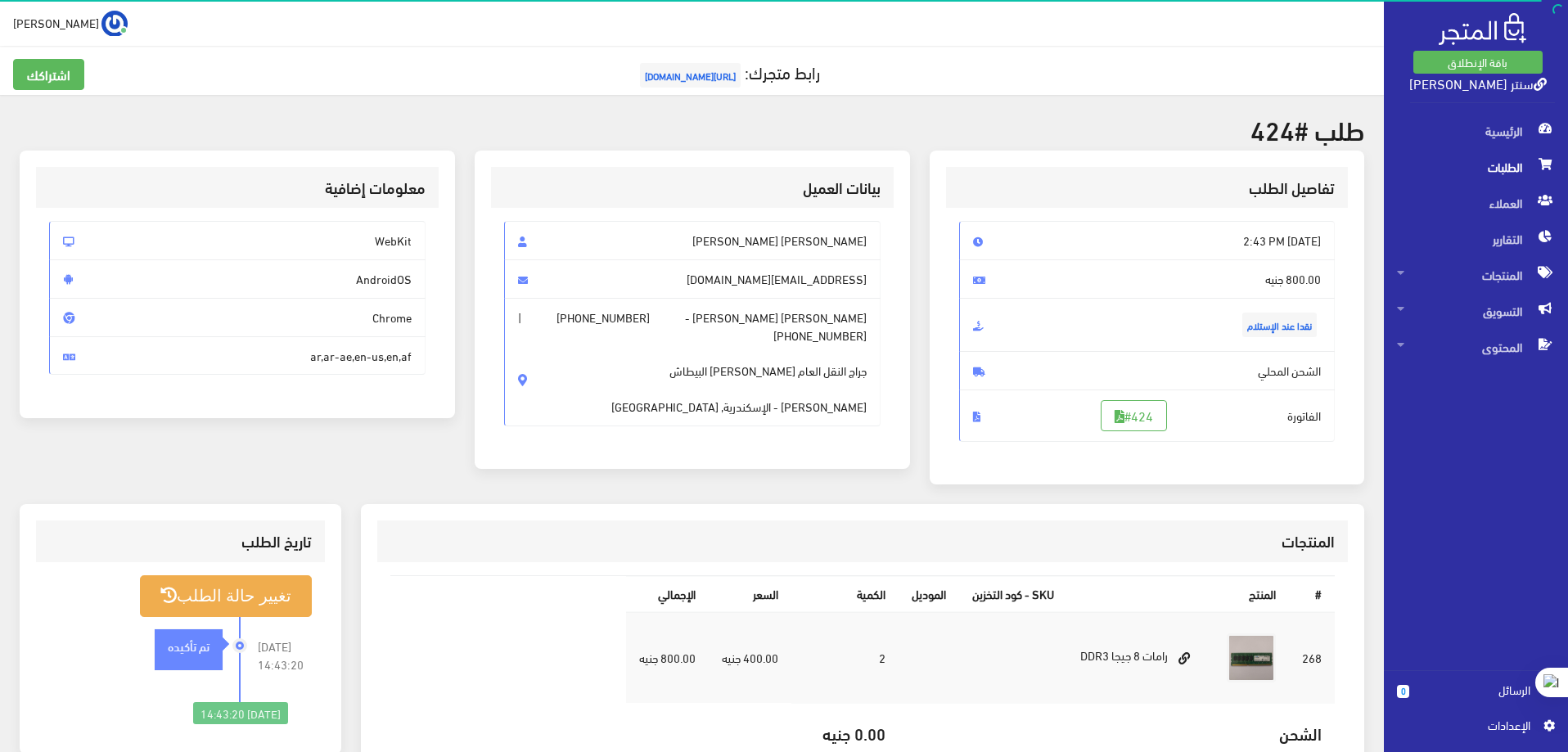
scroll to position [81, 0]
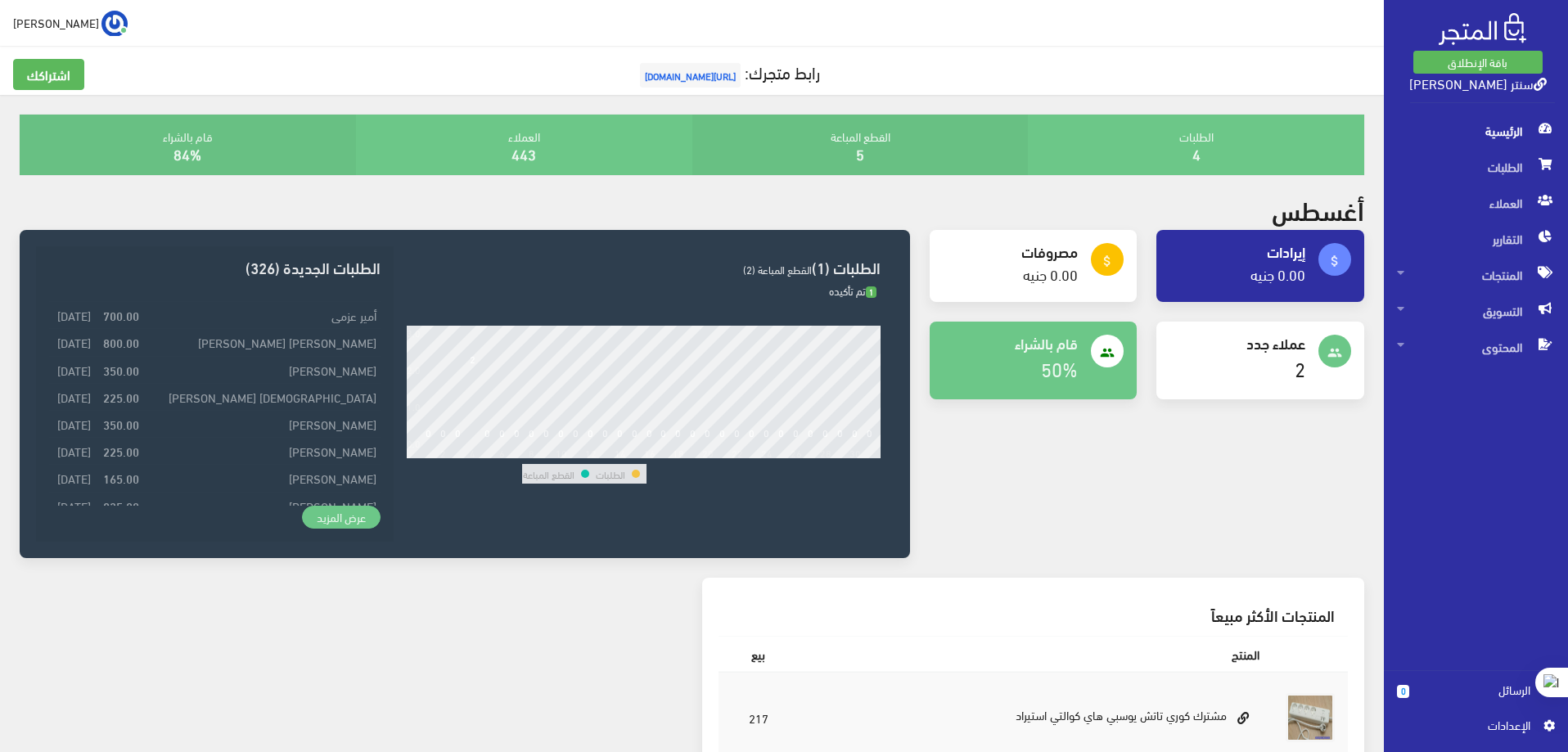
click at [340, 516] on link "عرض المزيد" at bounding box center [341, 517] width 78 height 23
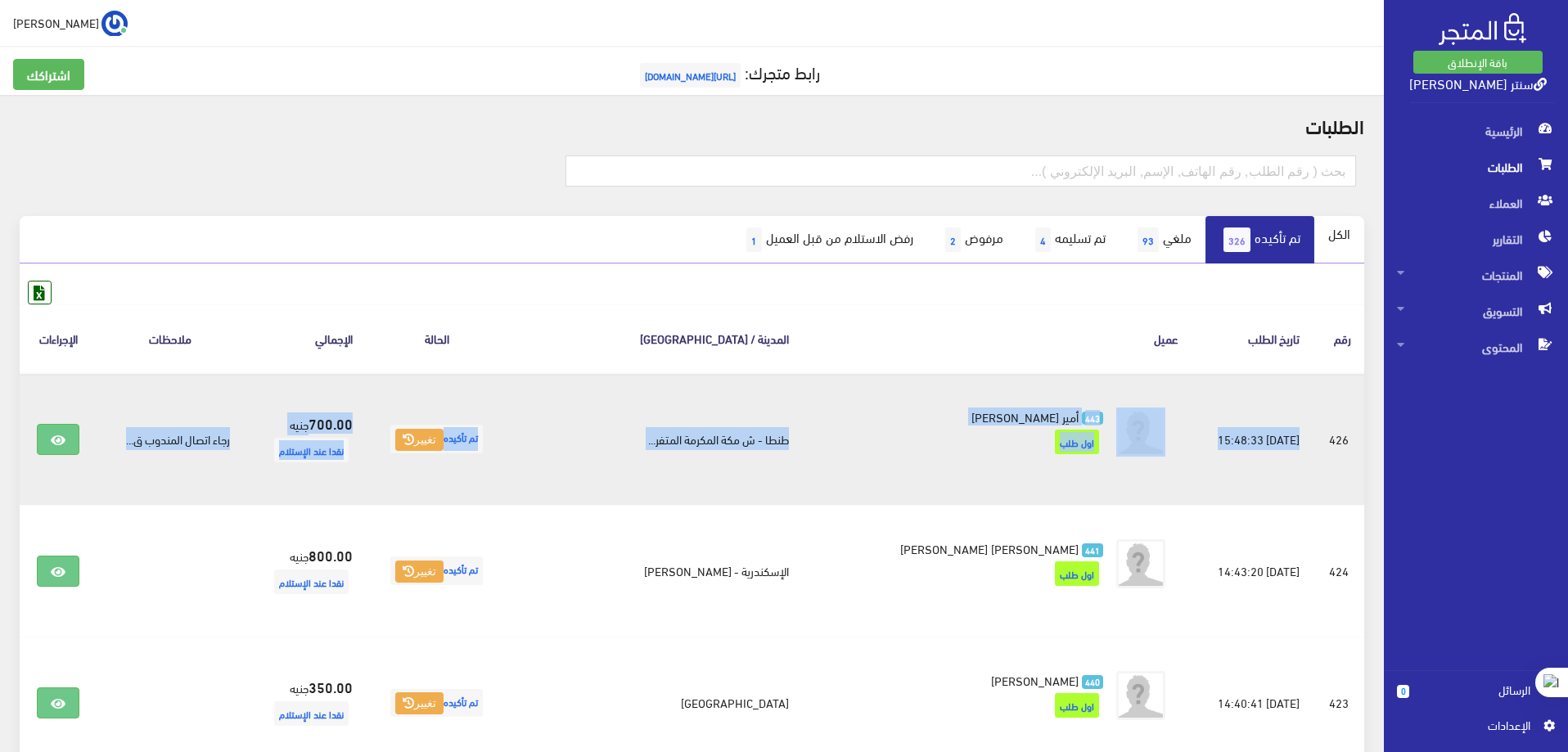
drag, startPoint x: 1296, startPoint y: 444, endPoint x: 155, endPoint y: 448, distance: 1141.0
click at [155, 448] on tr "#426 2025-08-04 15:48:33 تم تأكيده 443 700.00 443 700.00" at bounding box center [691, 439] width 1344 height 132
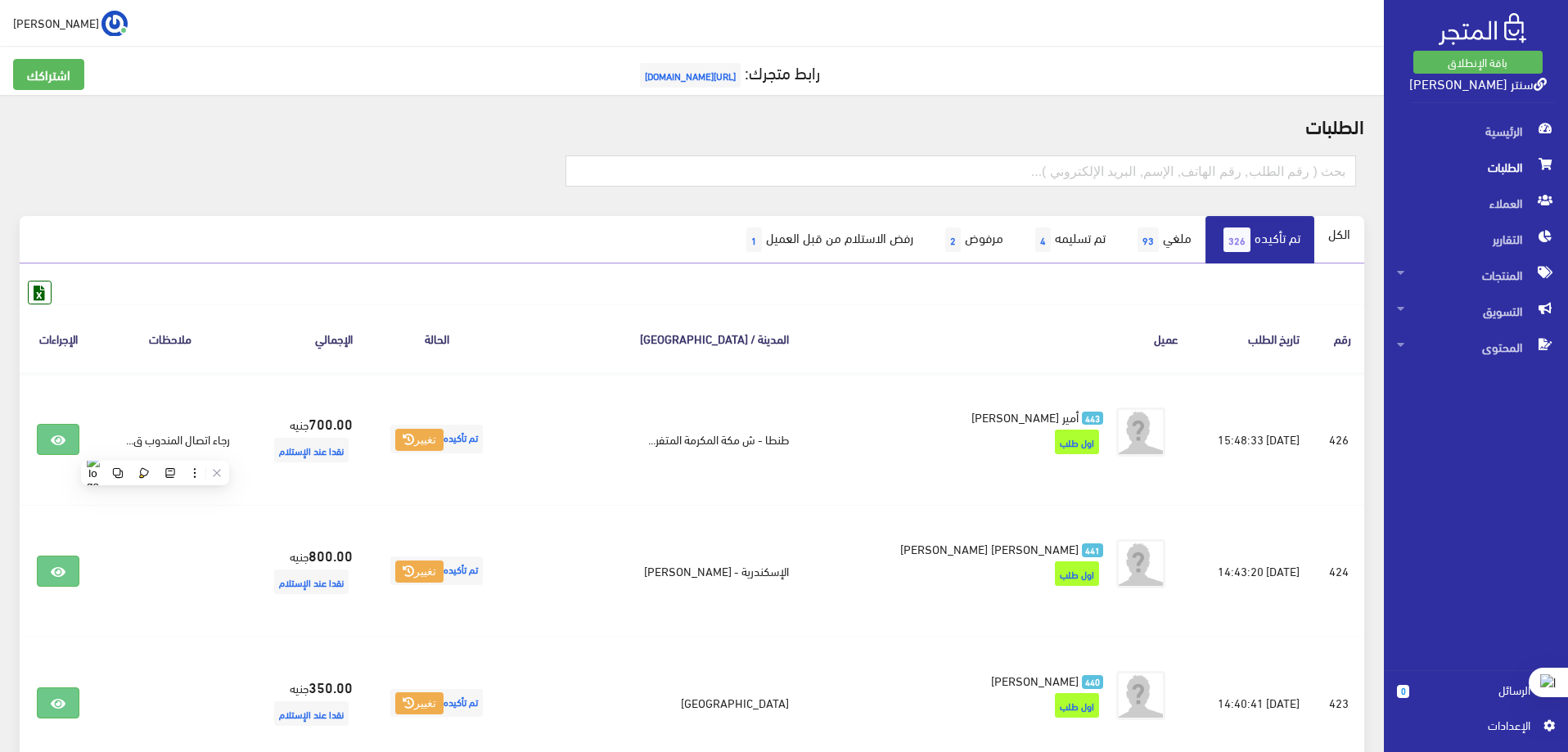
click at [390, 98] on div "اشتراكك رابط متجرك: https://sntr-yasr-alkholy.almatjar.store" at bounding box center [691, 84] width 1377 height 50
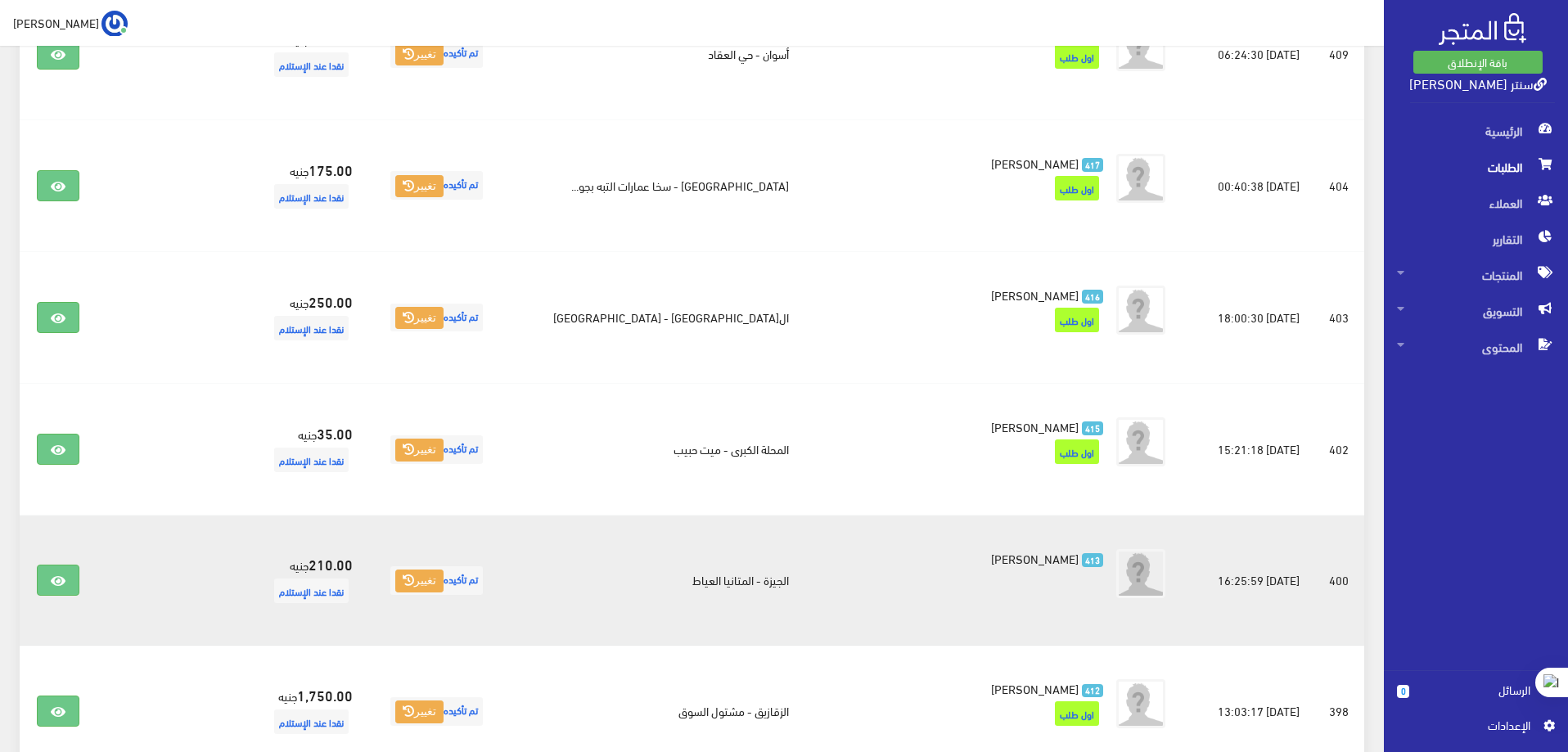
scroll to position [1309, 0]
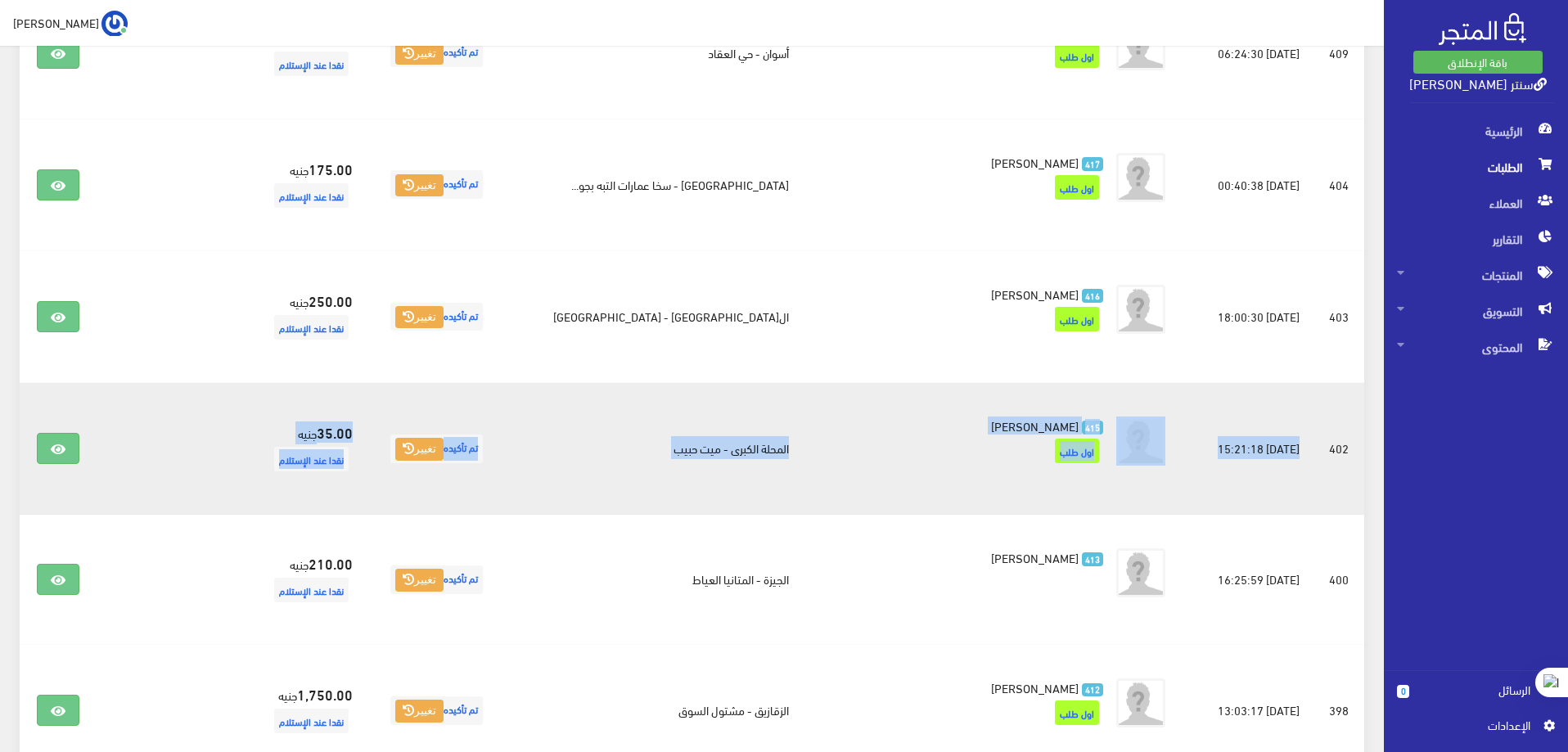
drag, startPoint x: 1292, startPoint y: 434, endPoint x: 21, endPoint y: 462, distance: 1271.3
click at [35, 475] on tr "#402 2025-04-21 15:21:18 تم تأكيده 415 Mohamed 35.00 415" at bounding box center [691, 448] width 1344 height 132
click at [1192, 513] on td "2025-04-21 15:21:18" at bounding box center [1252, 448] width 121 height 132
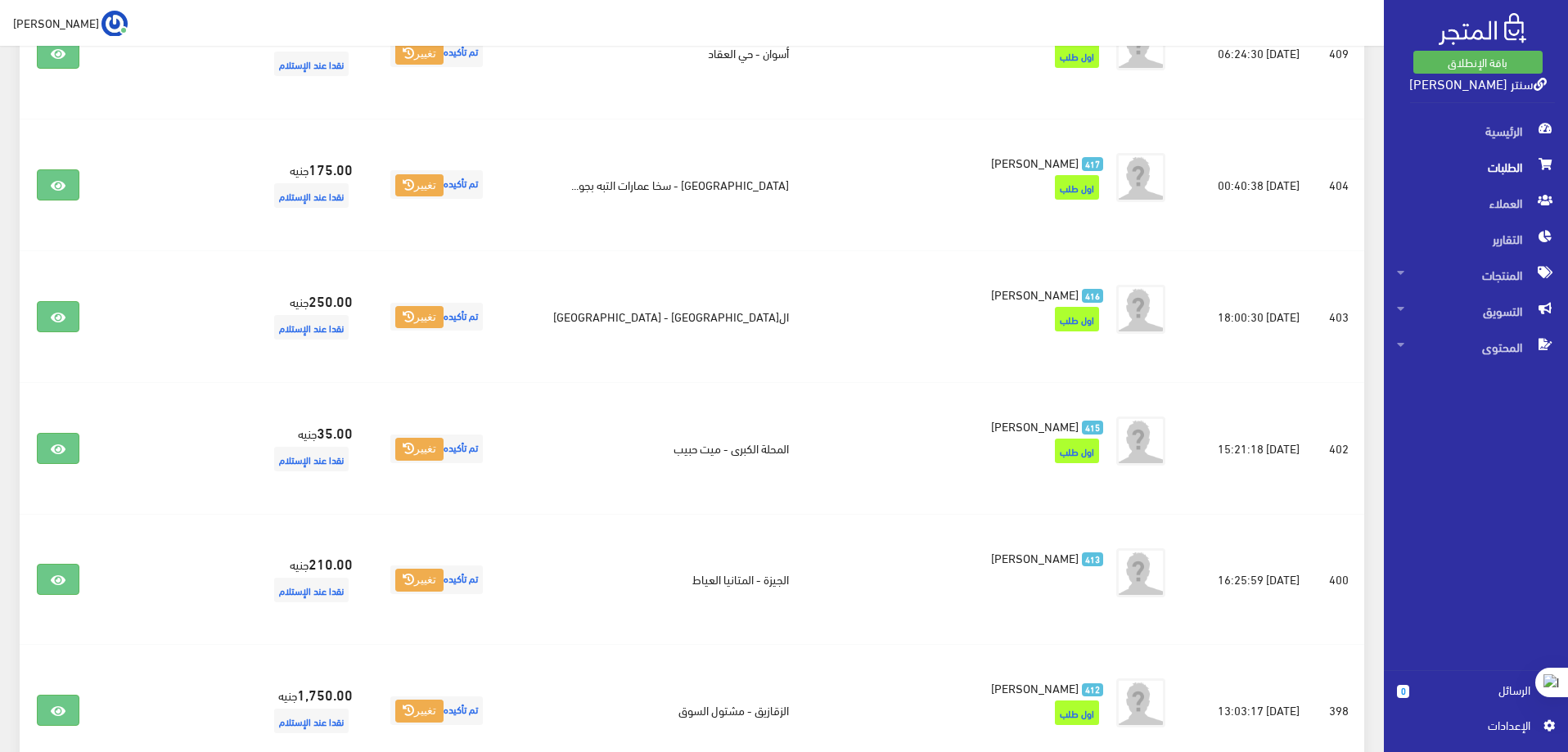
click at [1533, 411] on div "الرئيسية الطلبات العملاء التقارير المنتجات كل المنتجات" at bounding box center [1468, 391] width 198 height 557
click at [1485, 346] on span "المحتوى" at bounding box center [1476, 347] width 158 height 36
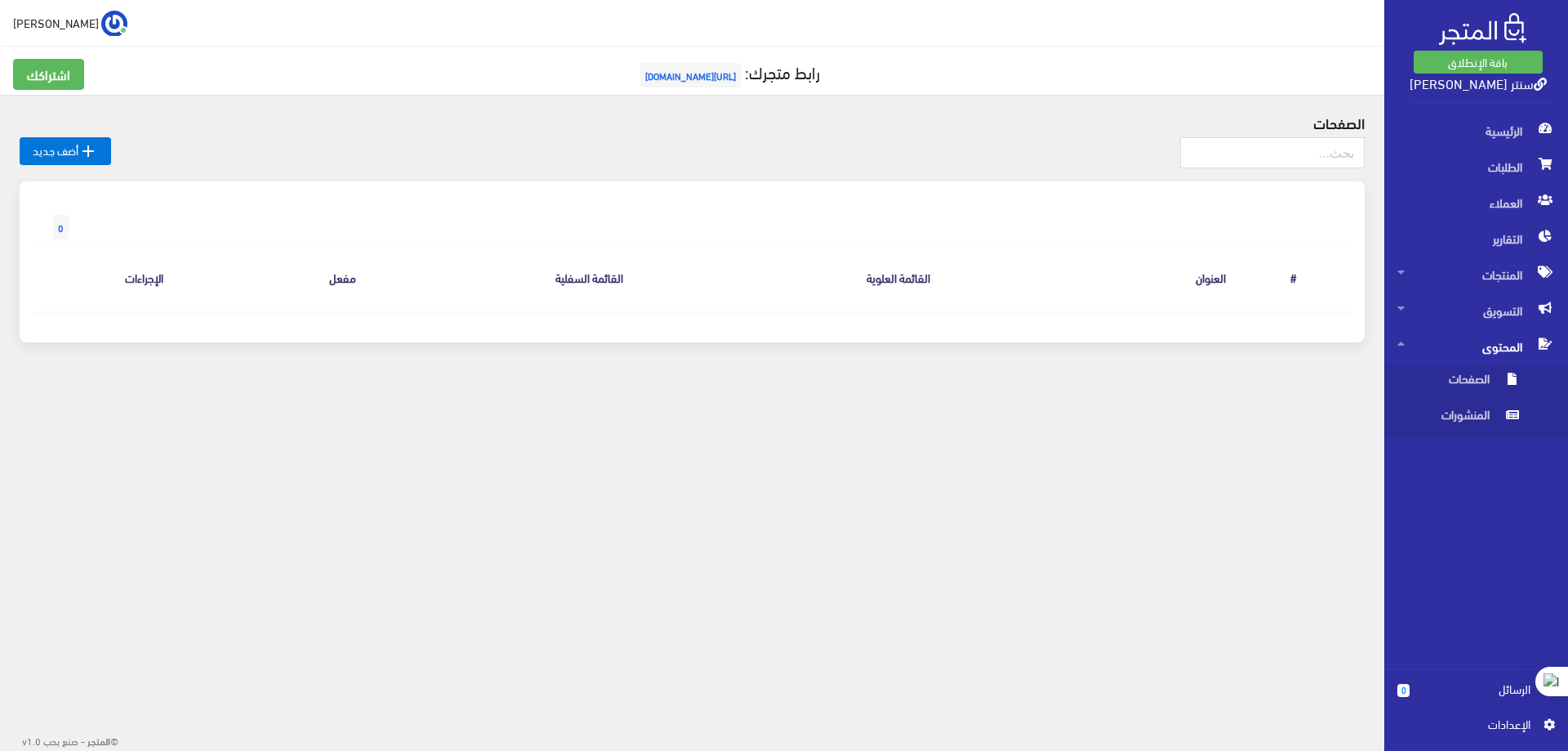
click at [718, 70] on span "https://sntr-yasr-alkholy.almatjar.store" at bounding box center [690, 76] width 100 height 25
